Goal: Information Seeking & Learning: Learn about a topic

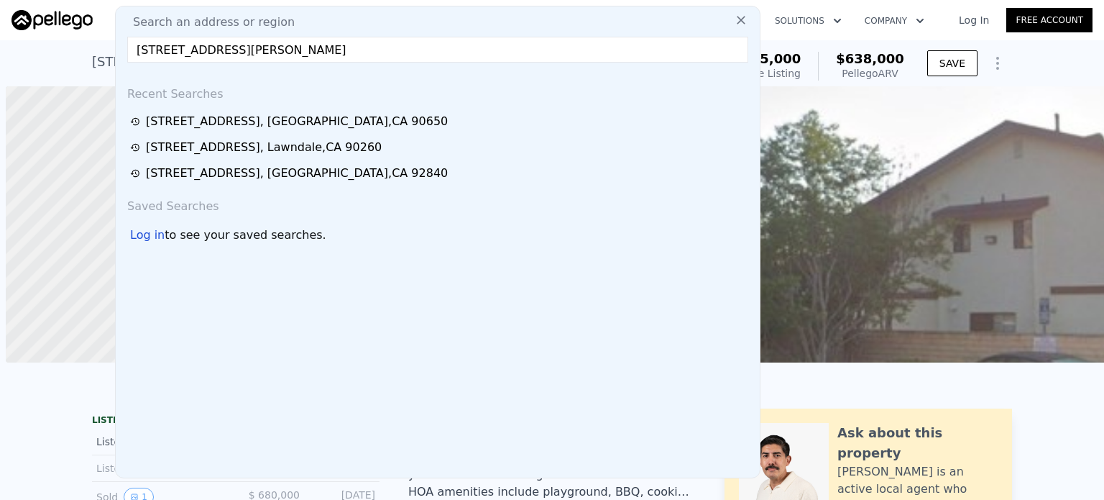
scroll to position [0, 658]
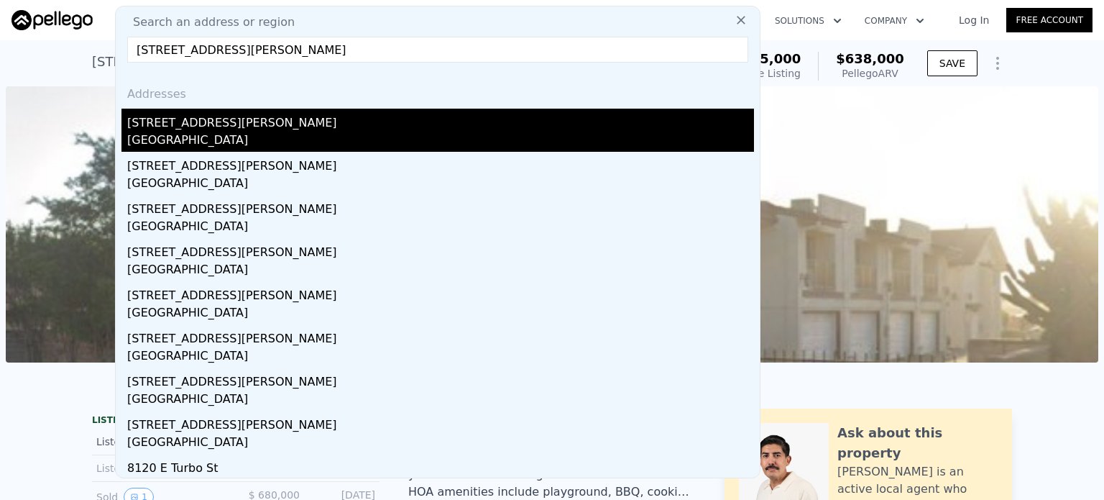
type input "[STREET_ADDRESS][PERSON_NAME]"
click at [205, 126] on div "[STREET_ADDRESS][PERSON_NAME]" at bounding box center [440, 120] width 627 height 23
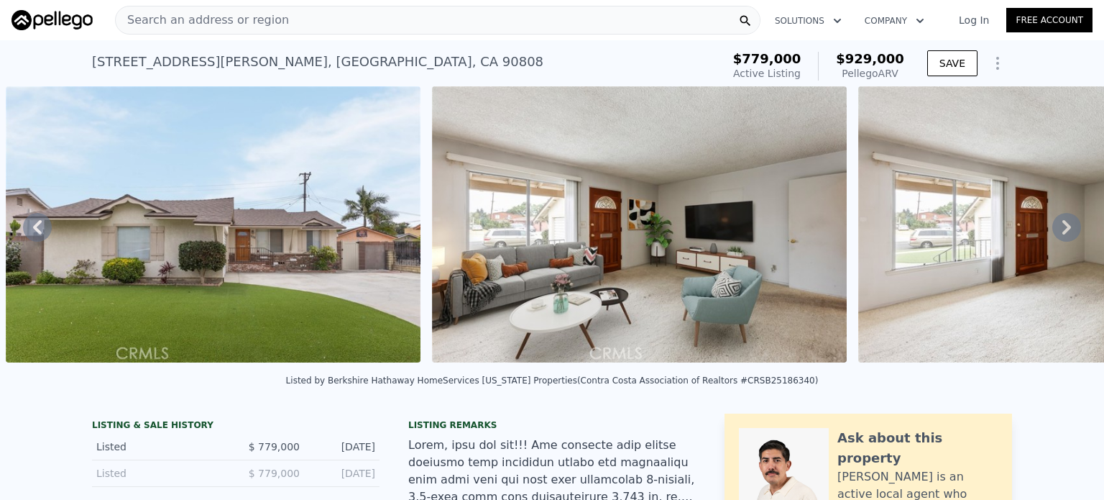
click at [239, 17] on span "Search an address or region" at bounding box center [202, 20] width 173 height 17
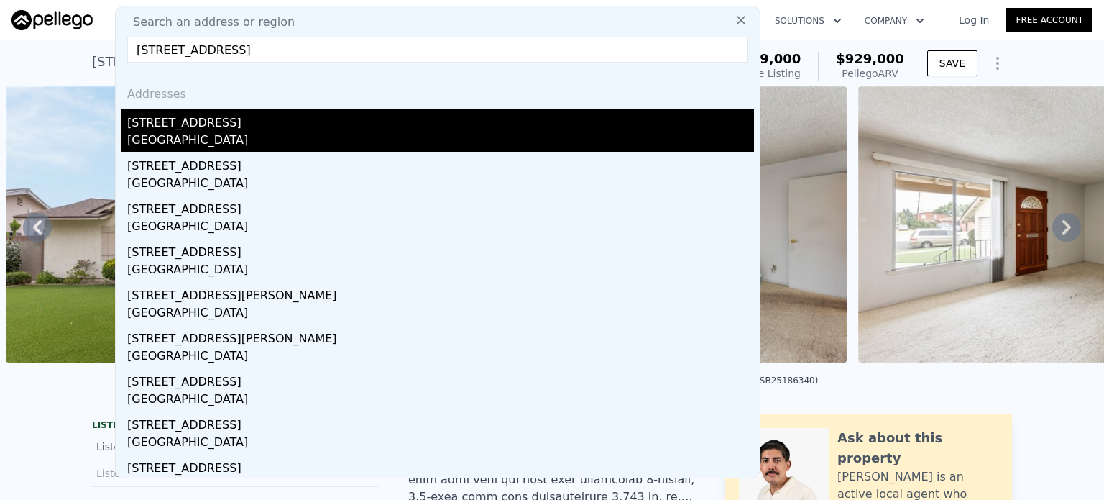
type input "[STREET_ADDRESS]"
click at [187, 131] on div "[STREET_ADDRESS]" at bounding box center [440, 120] width 627 height 23
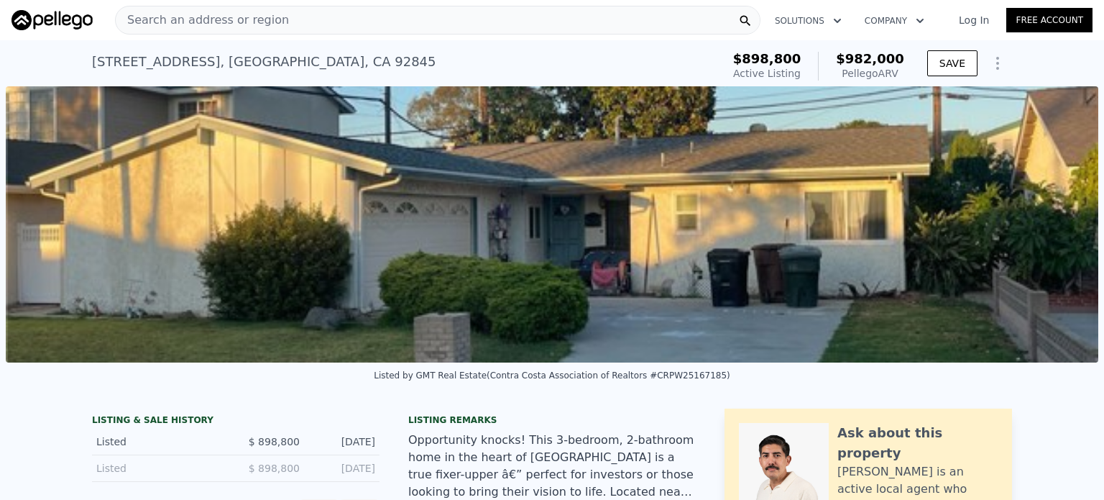
click at [400, 9] on div "Search an address or region" at bounding box center [438, 20] width 646 height 29
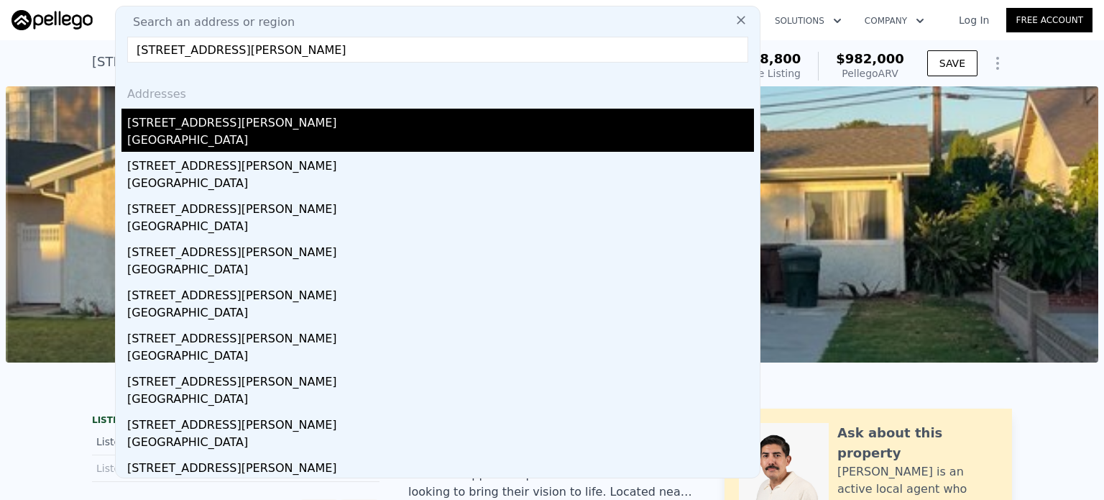
type input "[STREET_ADDRESS][PERSON_NAME]"
click at [175, 117] on div "[STREET_ADDRESS][PERSON_NAME]" at bounding box center [440, 120] width 627 height 23
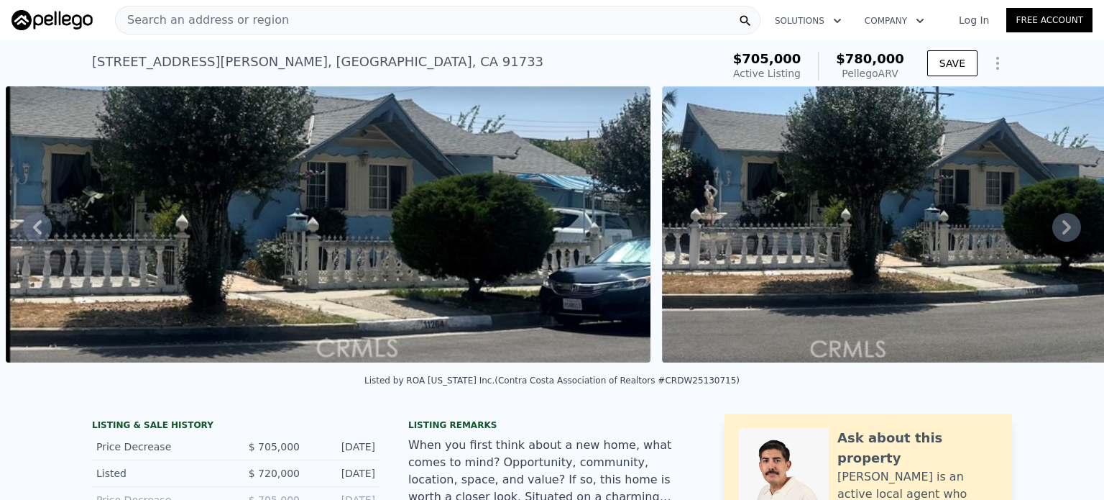
click at [408, 22] on div "Search an address or region" at bounding box center [438, 20] width 646 height 29
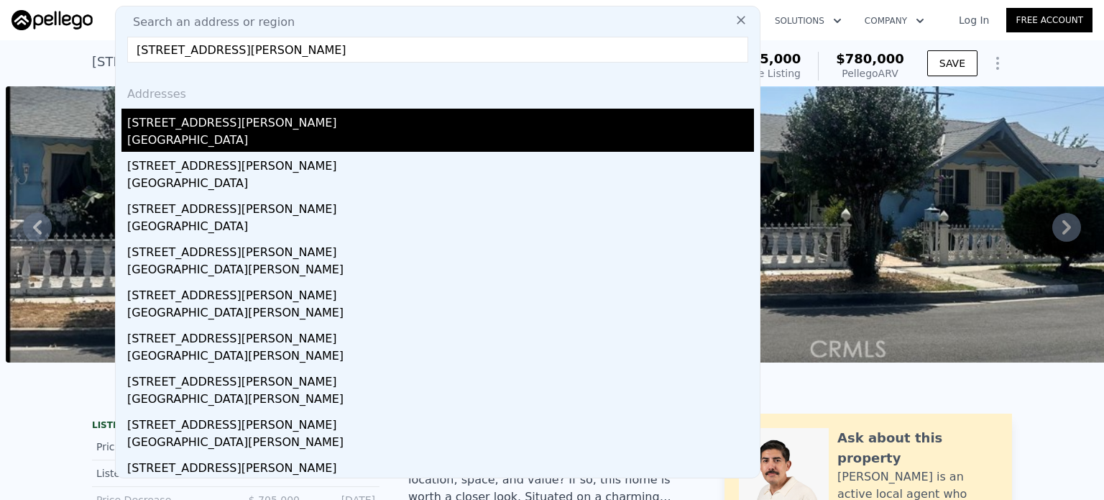
type input "[STREET_ADDRESS][PERSON_NAME]"
click at [188, 123] on div "[STREET_ADDRESS][PERSON_NAME]" at bounding box center [440, 120] width 627 height 23
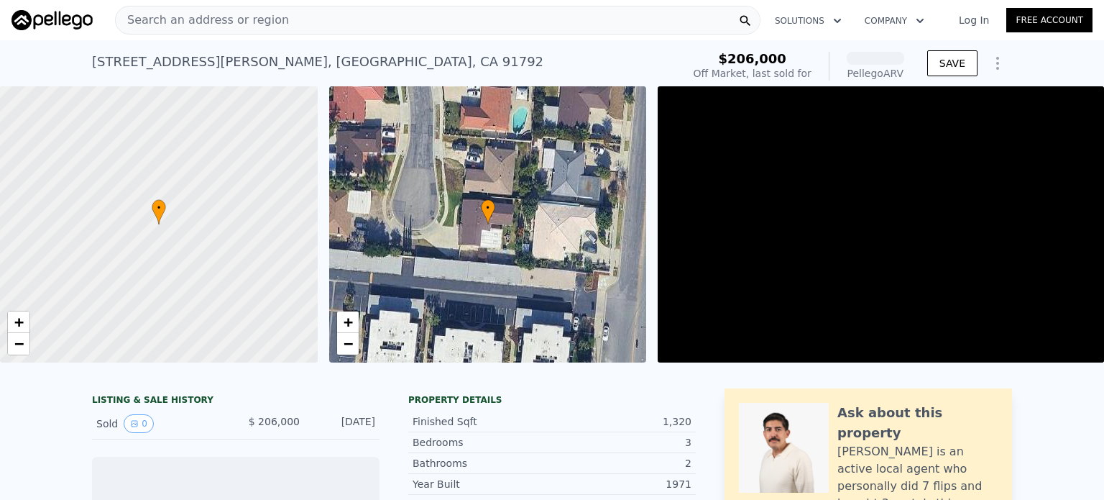
scroll to position [0, 6]
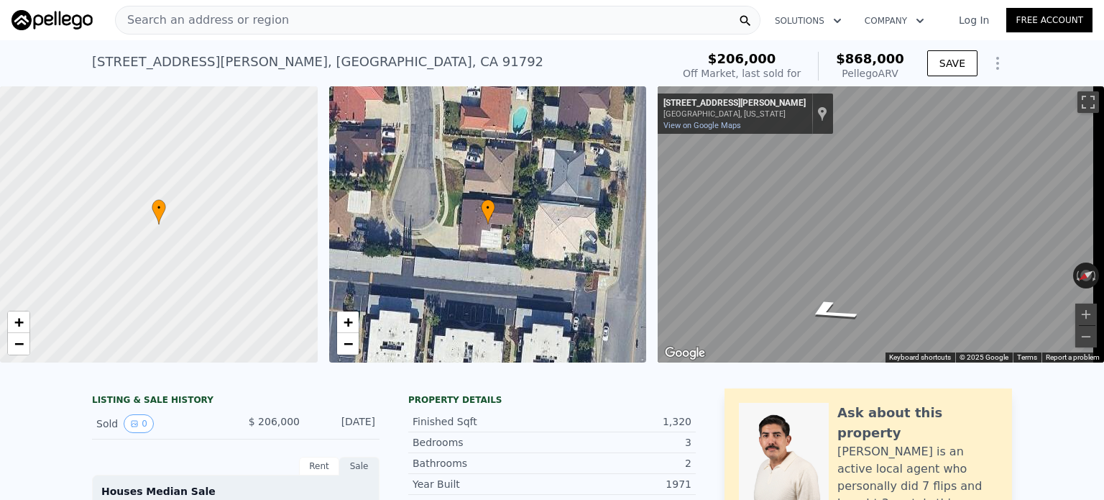
click at [409, 19] on div "Search an address or region" at bounding box center [438, 20] width 646 height 29
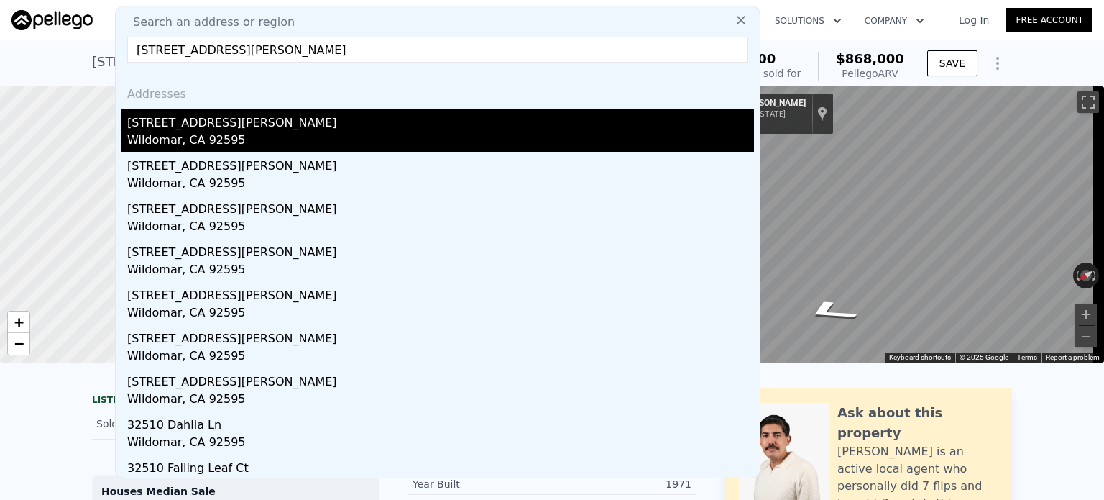
type input "[STREET_ADDRESS][PERSON_NAME]"
click at [207, 139] on div "Wildomar, CA 92595" at bounding box center [440, 142] width 627 height 20
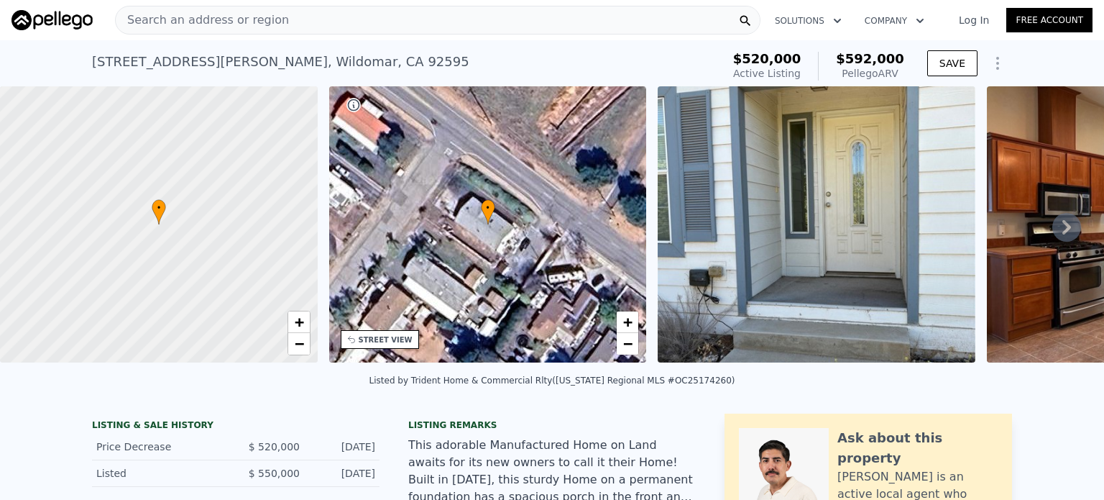
click at [378, 25] on div "Search an address or region" at bounding box center [438, 20] width 646 height 29
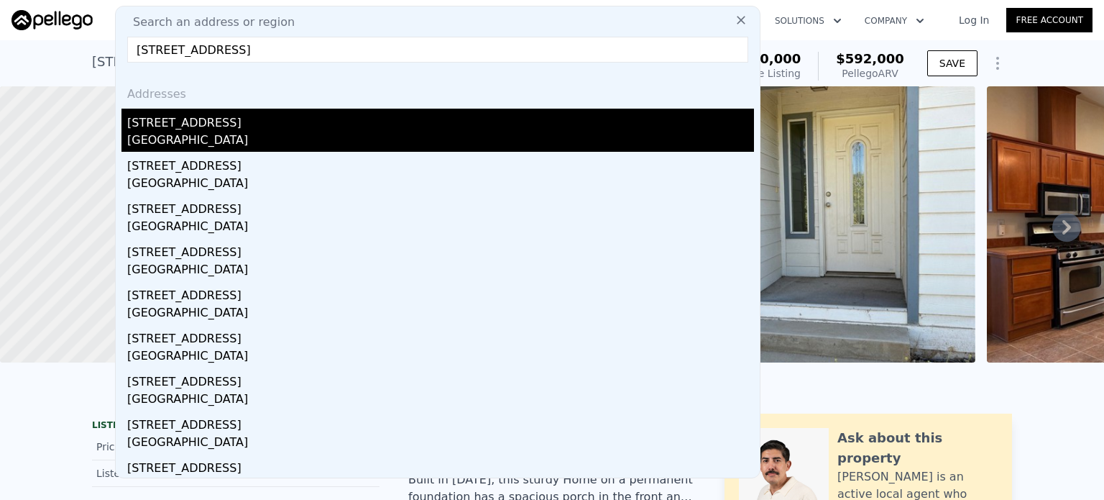
type input "[STREET_ADDRESS]"
click at [192, 137] on div "[GEOGRAPHIC_DATA]" at bounding box center [440, 142] width 627 height 20
type input "3"
type input "1.75"
type input "1144"
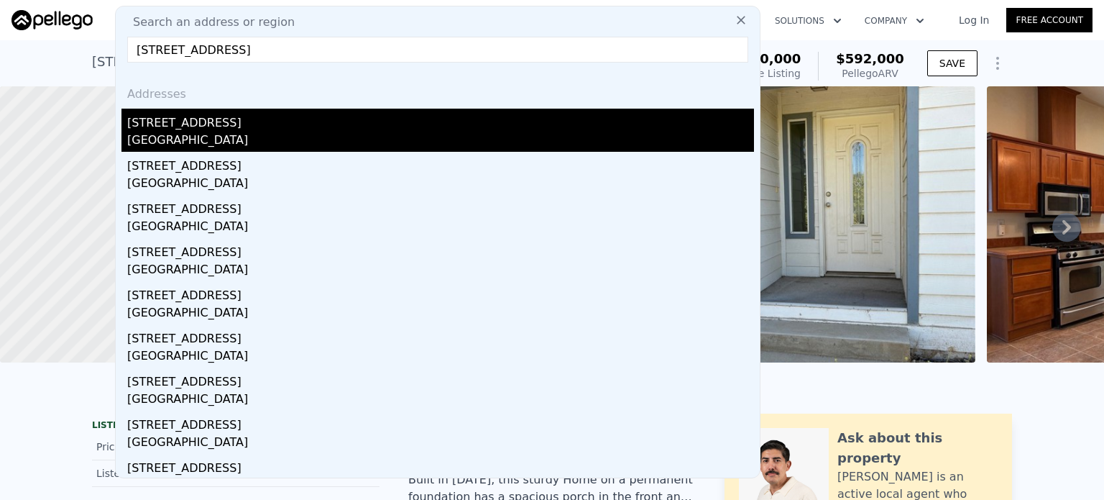
type input "1439"
type input "6000"
type input "7150"
type input "$ 1,038,000"
type input "6"
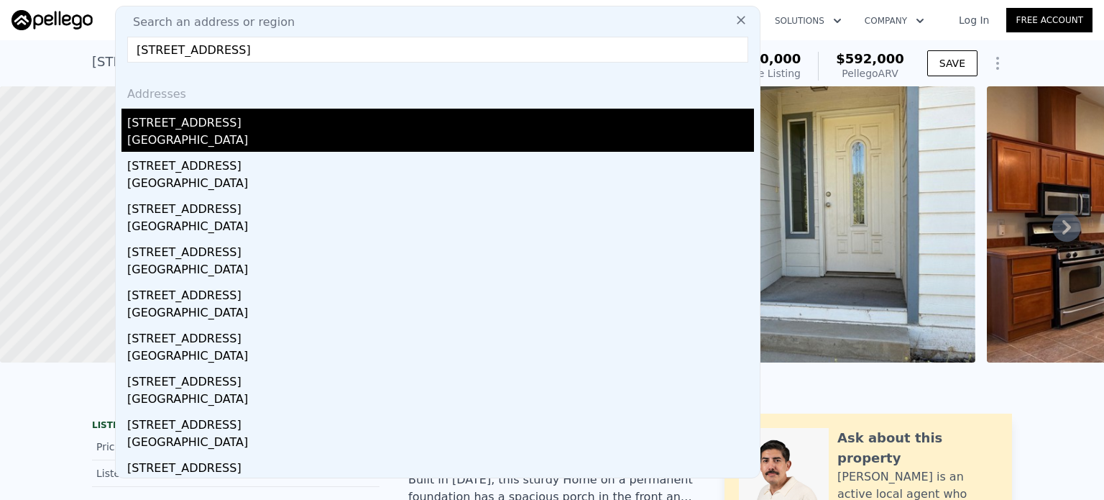
type input "-$ 46,481"
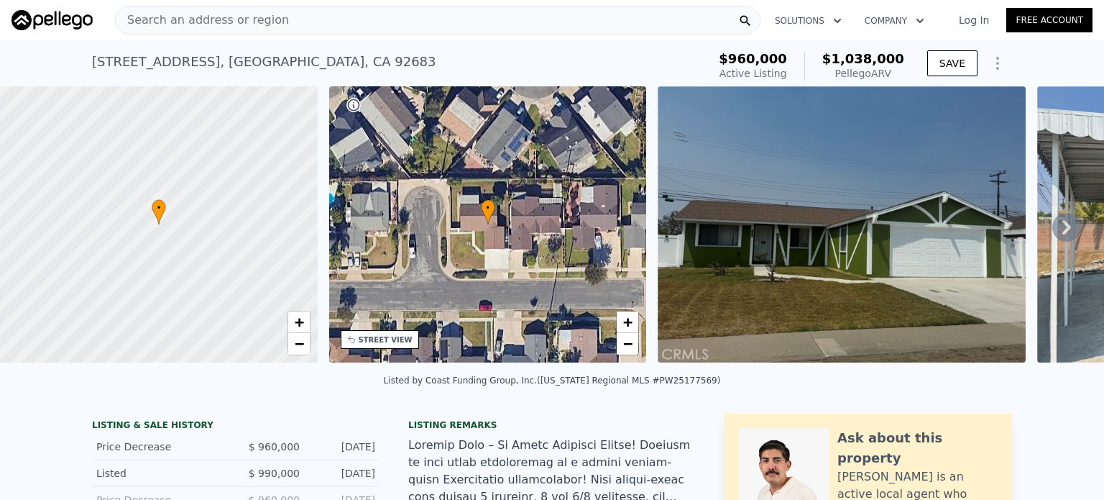
type input "$ 992,000"
type input "-$ 89,935"
click at [403, 25] on div "Search an address or region" at bounding box center [438, 20] width 646 height 29
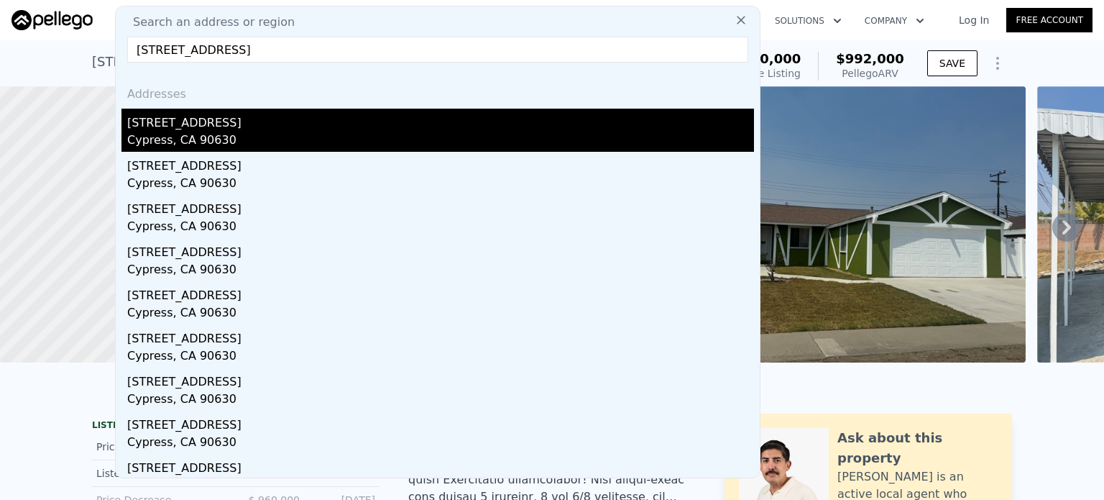
type input "[STREET_ADDRESS]"
click at [162, 127] on div "[STREET_ADDRESS]" at bounding box center [440, 120] width 627 height 23
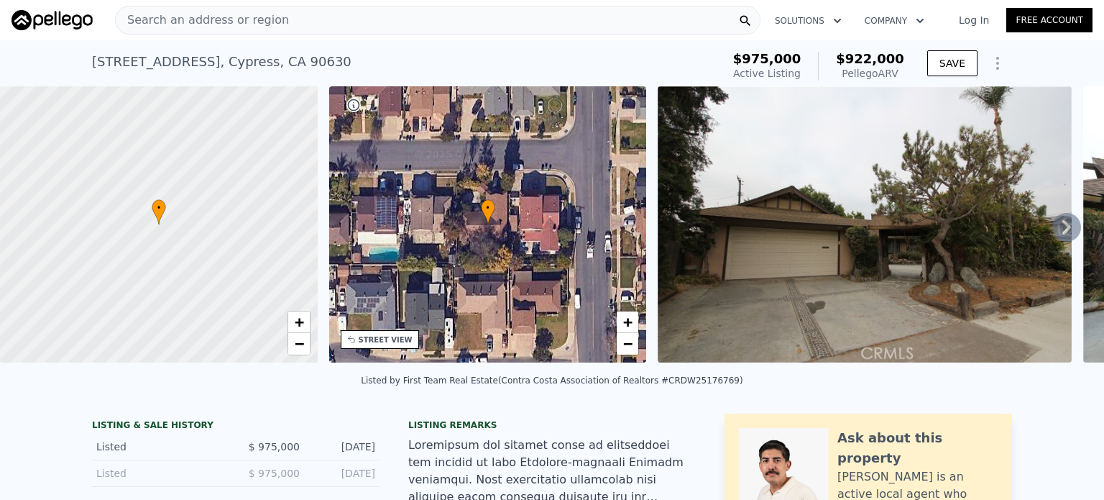
click at [447, 21] on div "Search an address or region" at bounding box center [438, 20] width 646 height 29
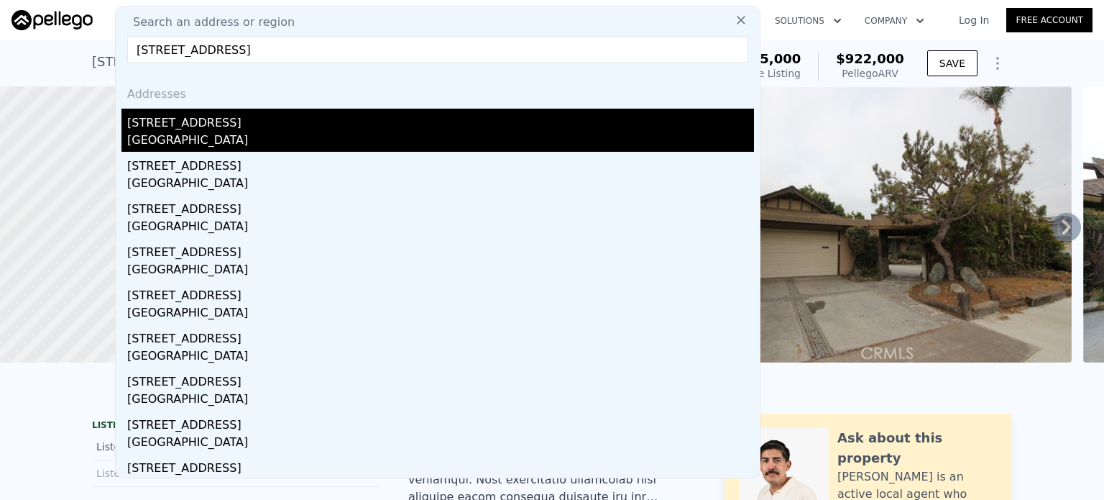
type input "[STREET_ADDRESS]"
click at [198, 129] on div "[STREET_ADDRESS]" at bounding box center [440, 120] width 627 height 23
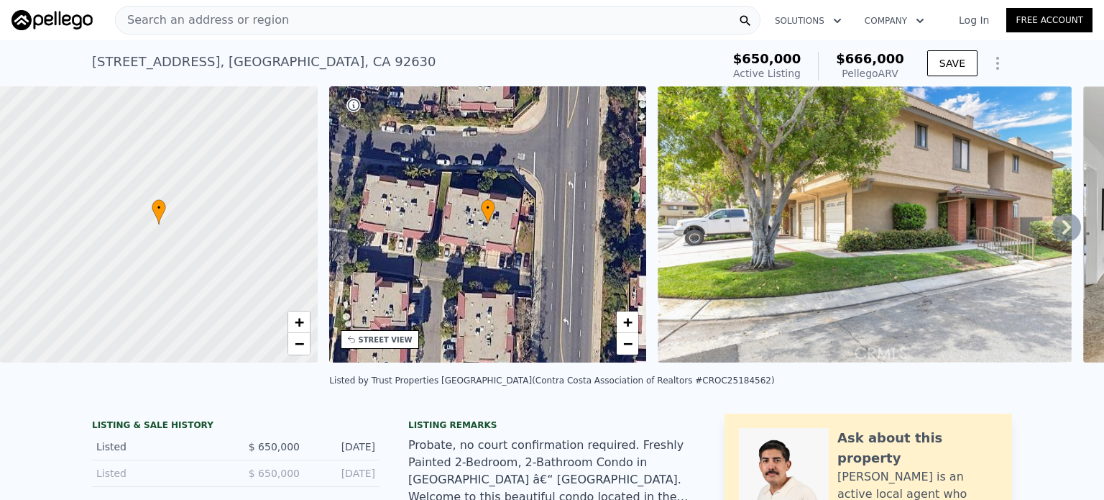
click at [405, 20] on div "Search an address or region" at bounding box center [438, 20] width 646 height 29
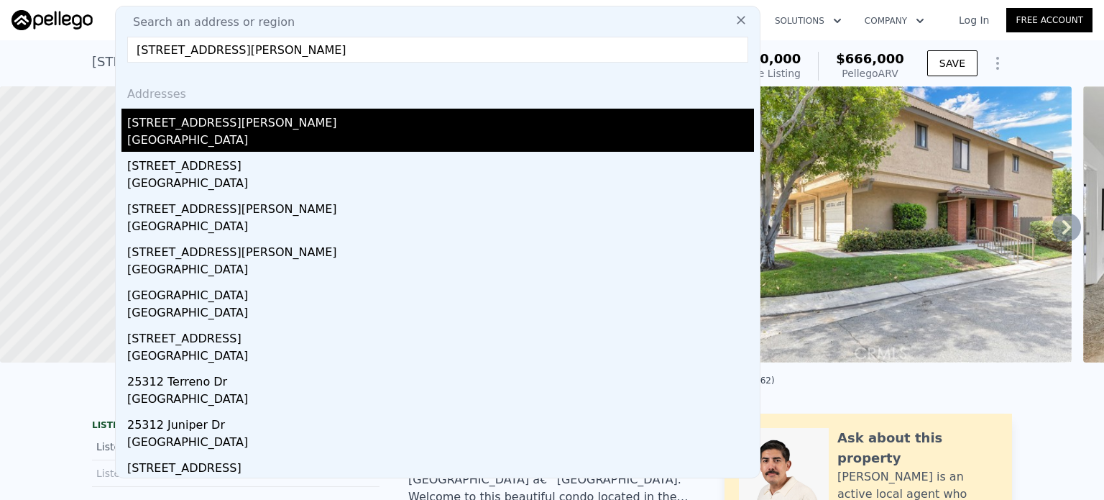
type input "[STREET_ADDRESS][PERSON_NAME]"
click at [223, 129] on div "[STREET_ADDRESS][PERSON_NAME]" at bounding box center [440, 120] width 627 height 23
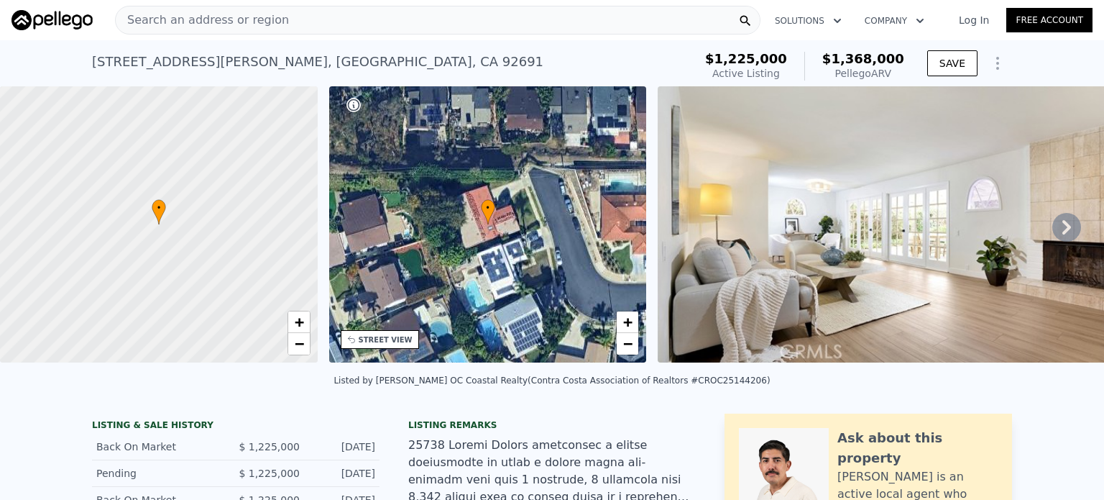
click at [388, 35] on div "Search an address or region Solutions Company Open main menu Log In Free Account" at bounding box center [552, 20] width 1081 height 35
click at [377, 24] on div "Search an address or region" at bounding box center [438, 20] width 646 height 29
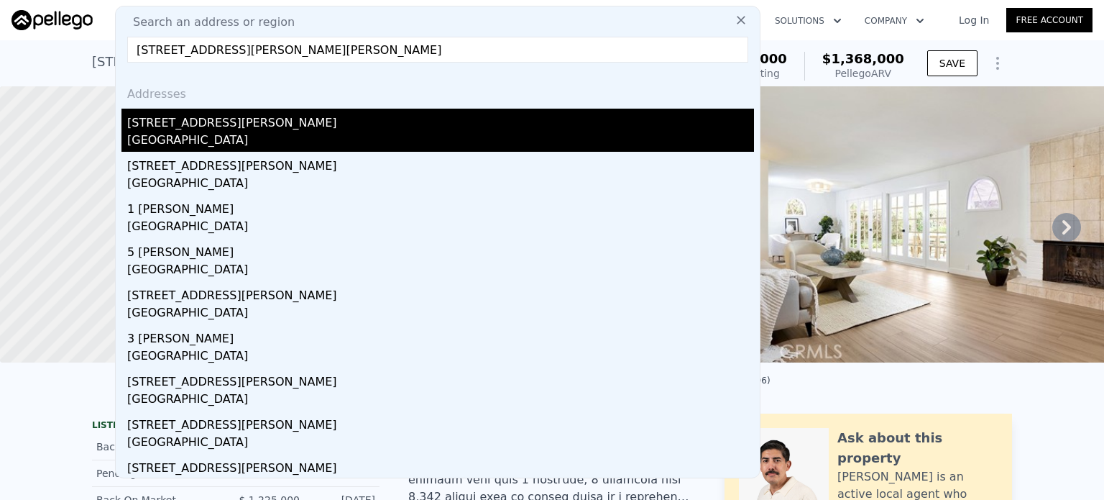
type input "[STREET_ADDRESS][PERSON_NAME][PERSON_NAME]"
click at [203, 116] on div "[STREET_ADDRESS][PERSON_NAME]" at bounding box center [440, 120] width 627 height 23
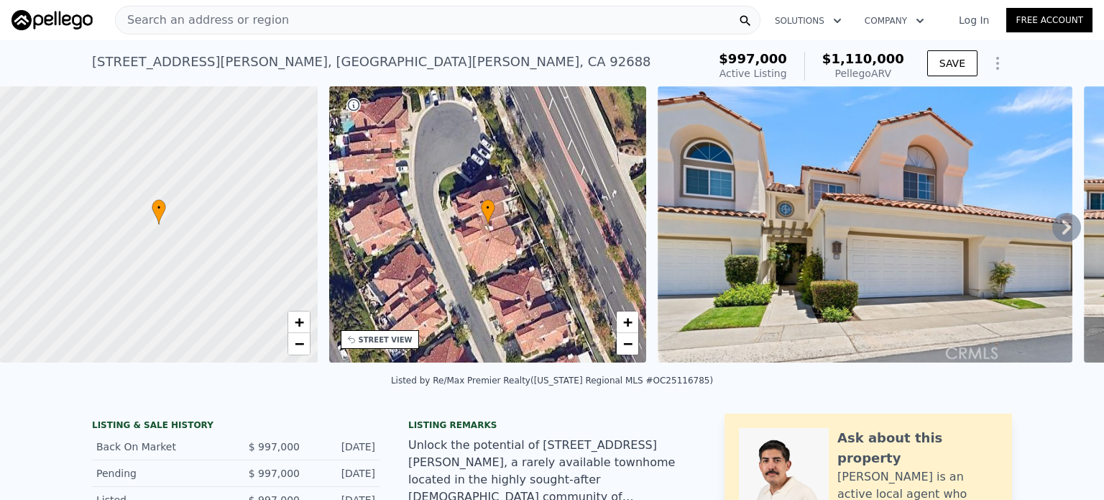
click at [308, 18] on div "Search an address or region" at bounding box center [438, 20] width 646 height 29
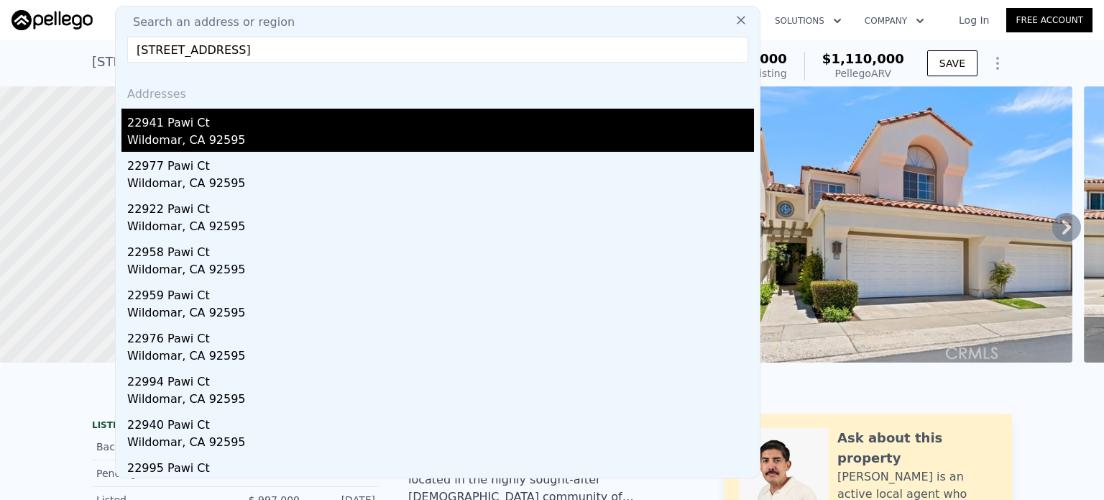
type input "[STREET_ADDRESS]"
click at [183, 137] on div "Wildomar, CA 92595" at bounding box center [440, 142] width 627 height 20
